Goal: Task Accomplishment & Management: Use online tool/utility

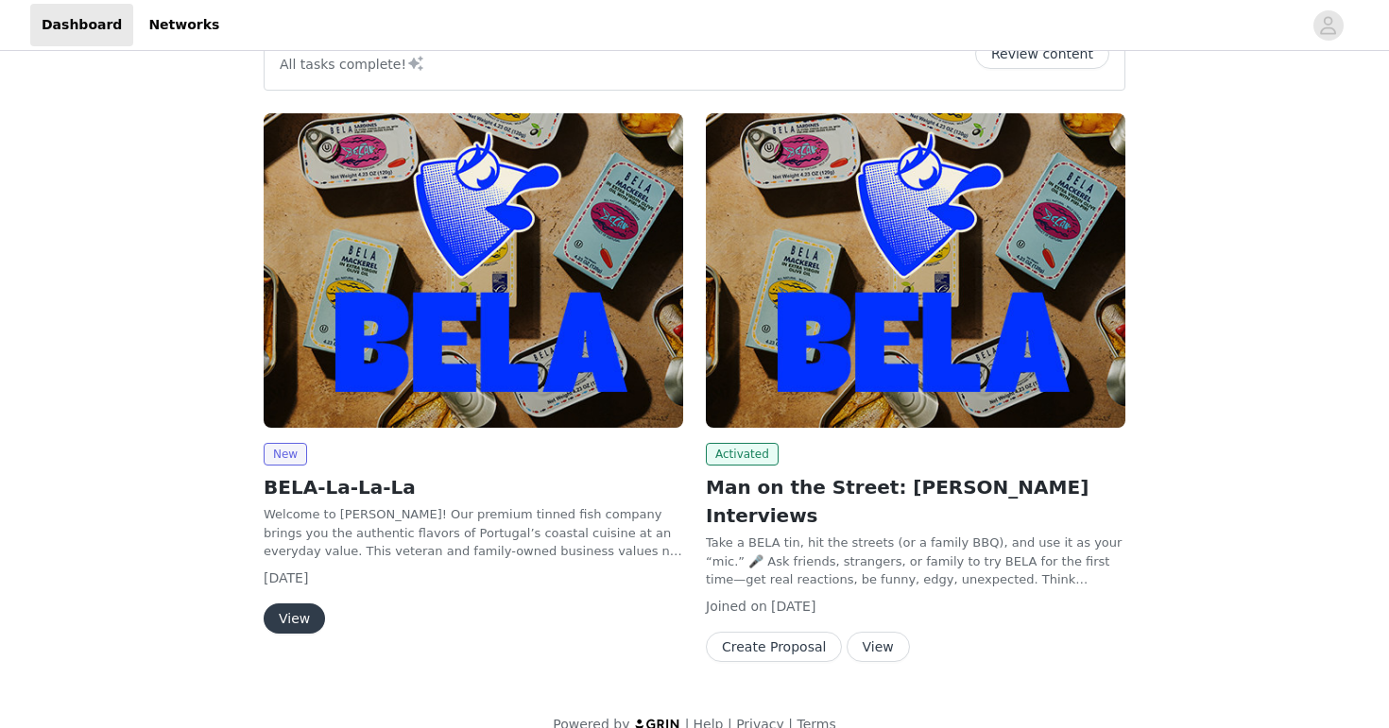
scroll to position [188, 0]
click at [869, 381] on img at bounding box center [915, 270] width 419 height 315
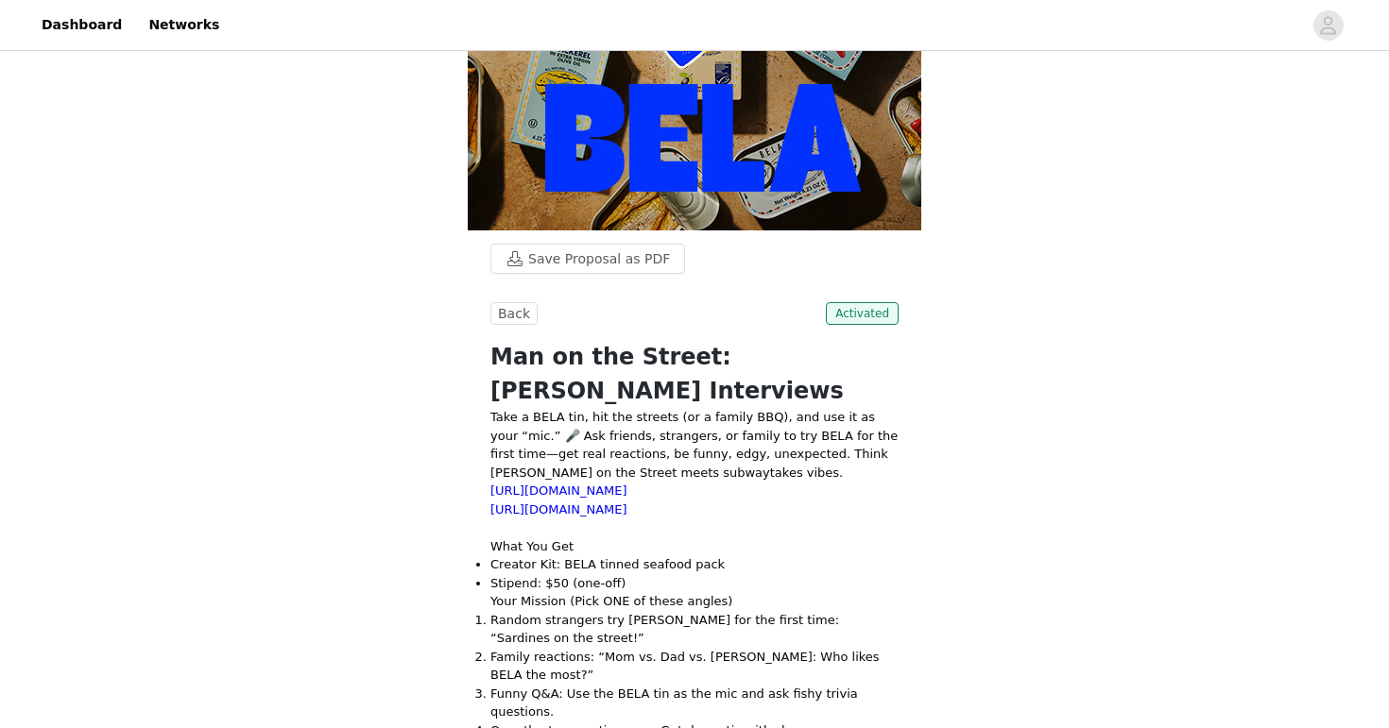
scroll to position [166, 0]
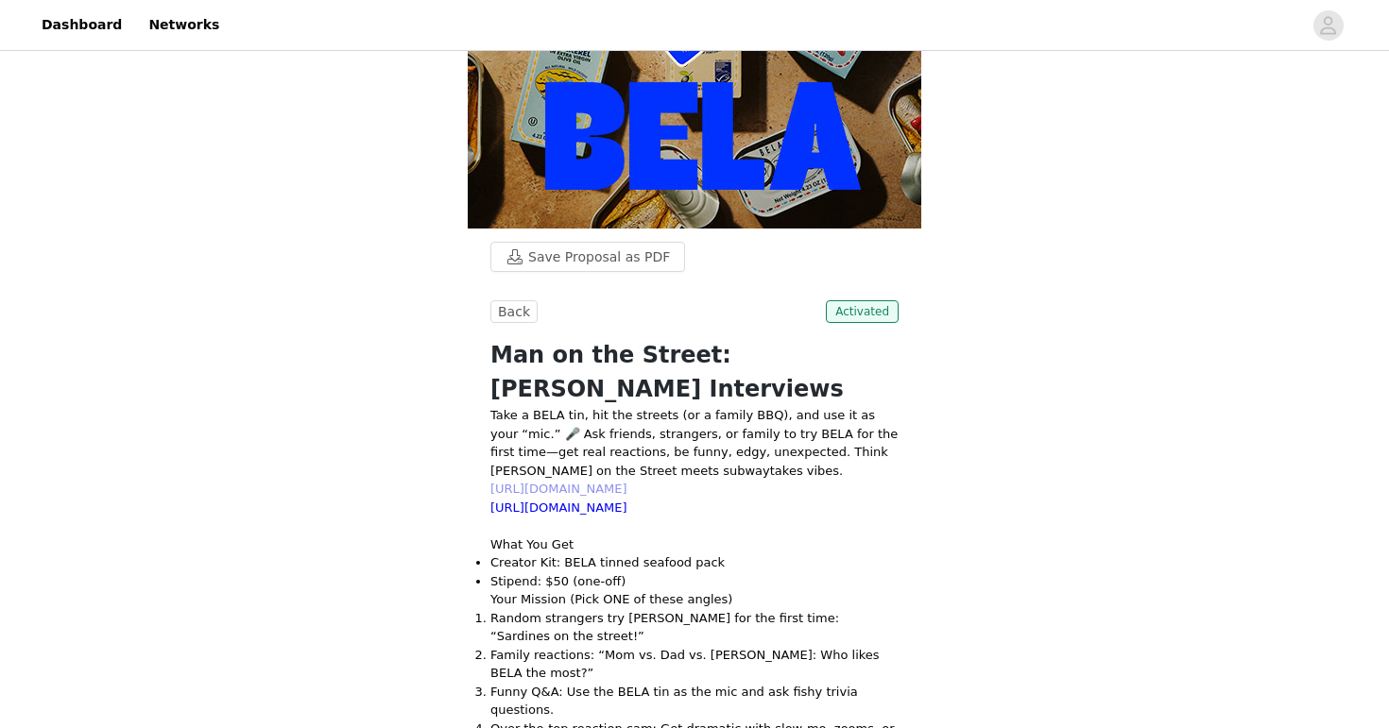
click at [627, 482] on link "[URL][DOMAIN_NAME]" at bounding box center [558, 489] width 137 height 14
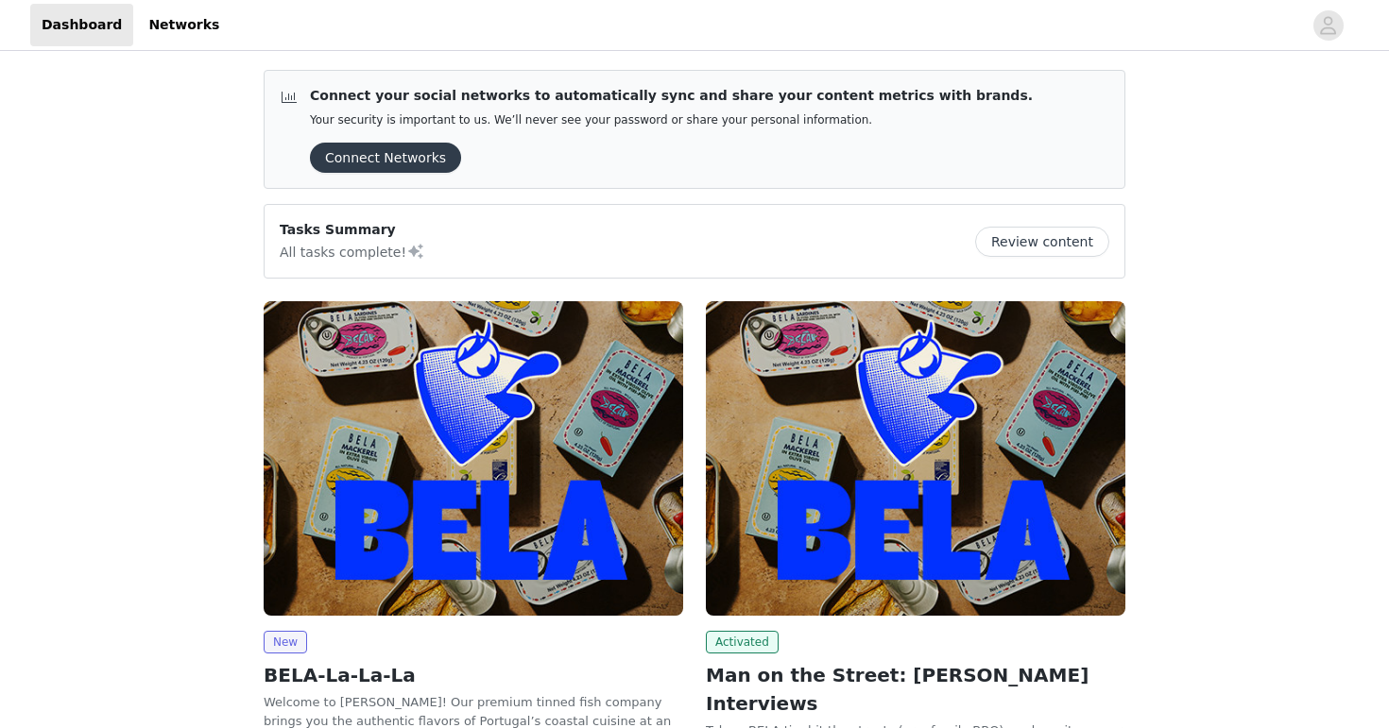
scroll to position [188, 0]
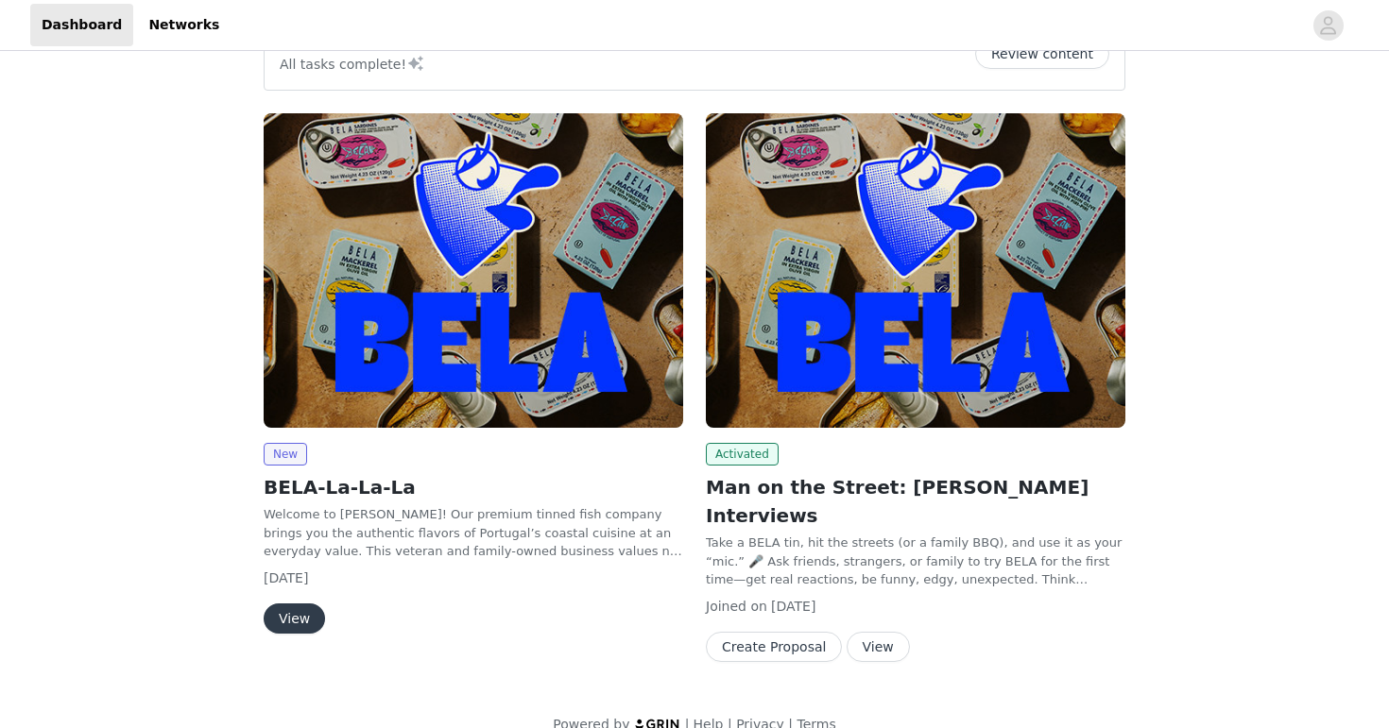
click at [305, 617] on button "View" at bounding box center [294, 619] width 61 height 30
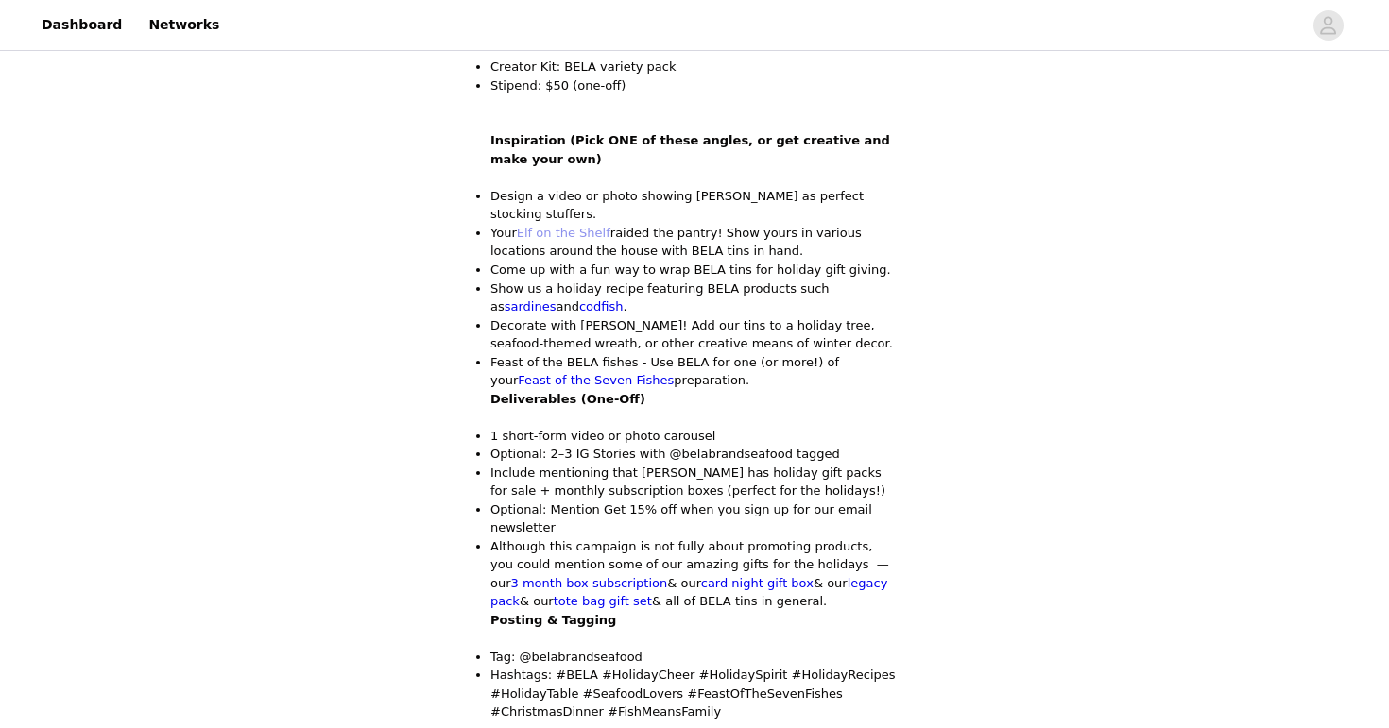
scroll to position [852, 0]
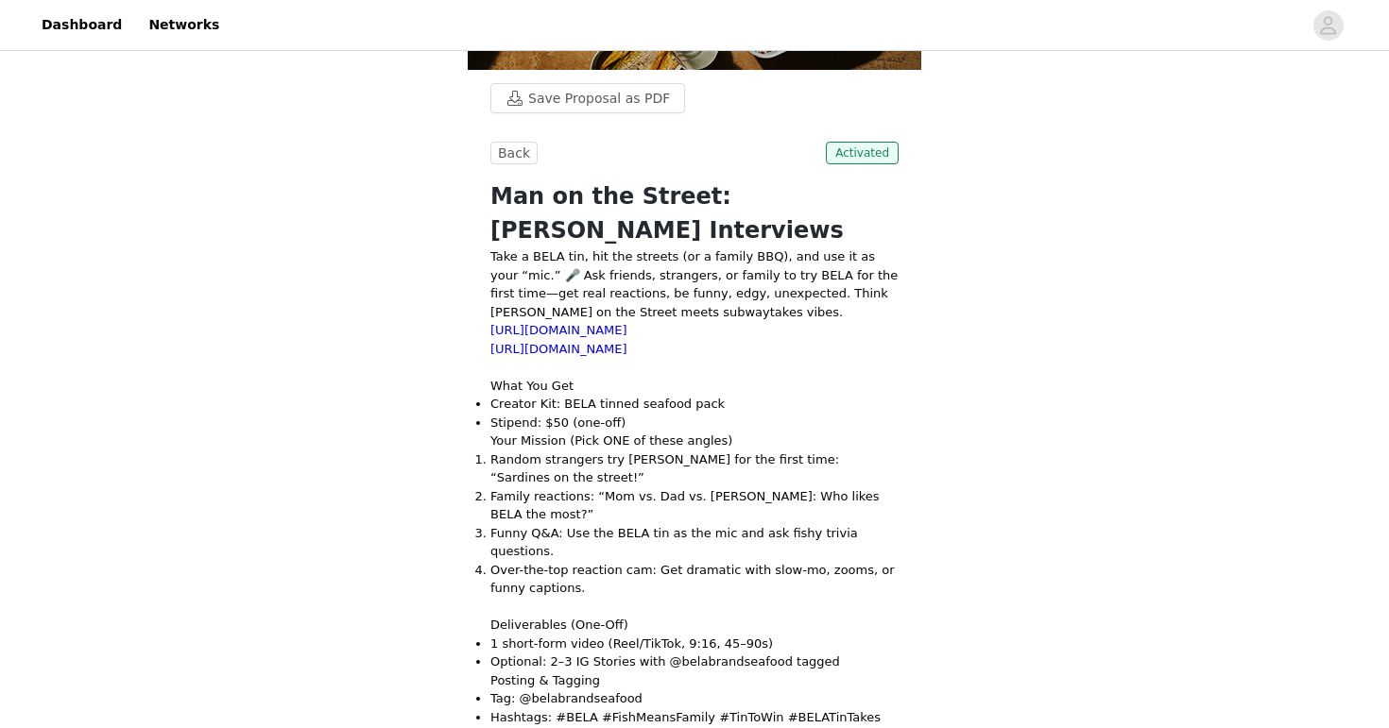
scroll to position [326, 0]
